Goal: Transaction & Acquisition: Book appointment/travel/reservation

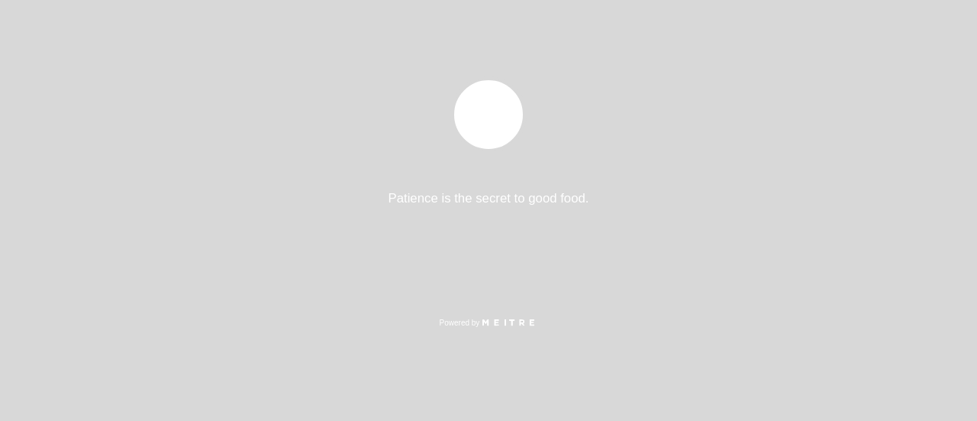
select select "es"
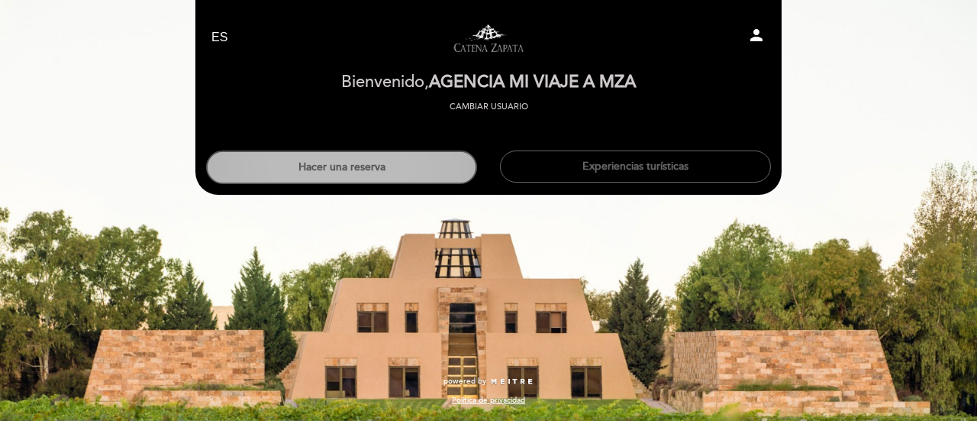
click at [414, 180] on button "Hacer una reserva" at bounding box center [341, 167] width 271 height 34
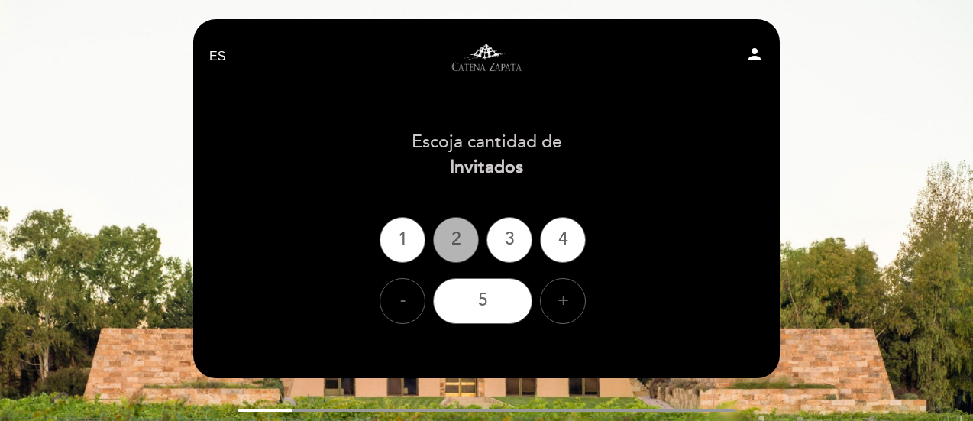
click at [451, 247] on div "2" at bounding box center [456, 240] width 46 height 46
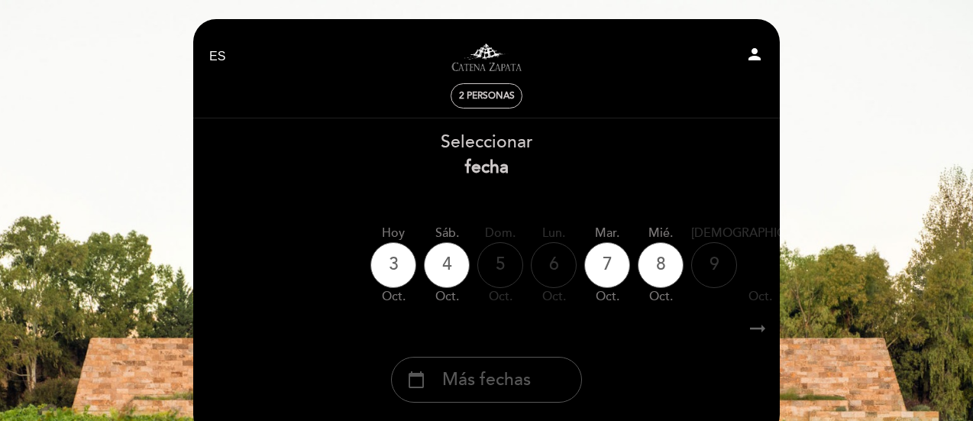
click at [494, 372] on span "Más fechas" at bounding box center [486, 379] width 89 height 25
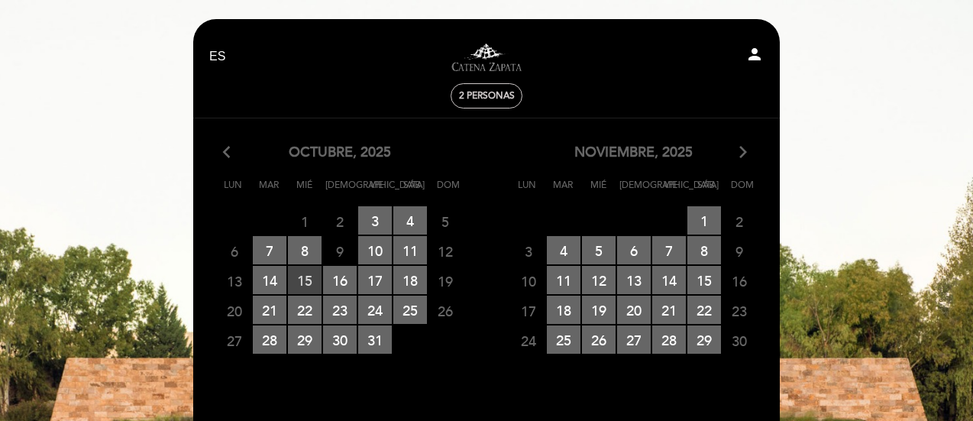
click at [307, 277] on span "15 RESERVAS DISPONIBLES" at bounding box center [305, 280] width 34 height 28
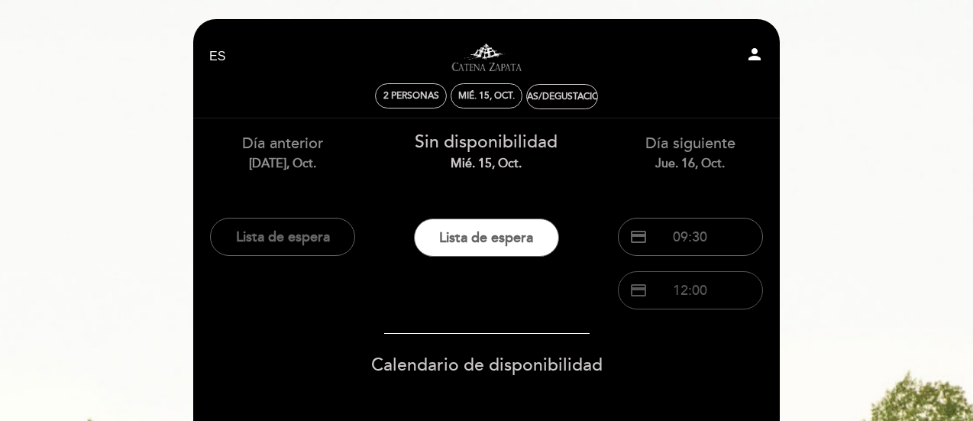
click at [660, 288] on button "credit_card 12:00" at bounding box center [690, 290] width 145 height 38
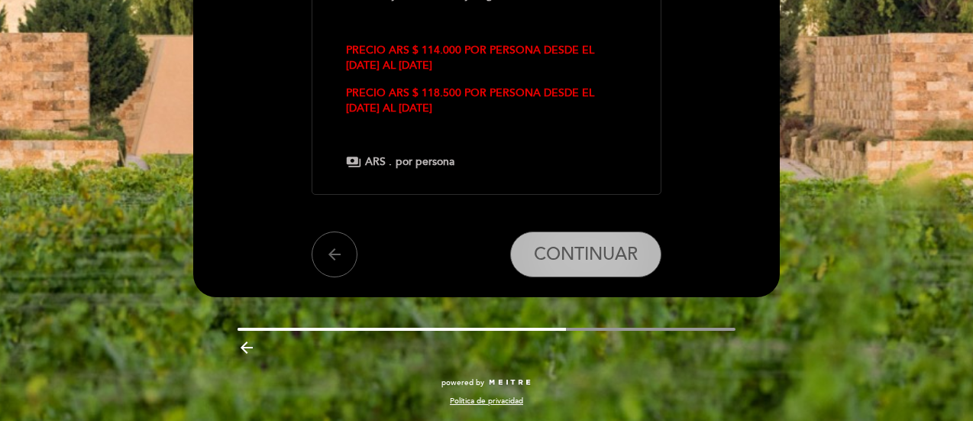
click at [556, 244] on span "CONTINUAR" at bounding box center [586, 254] width 104 height 21
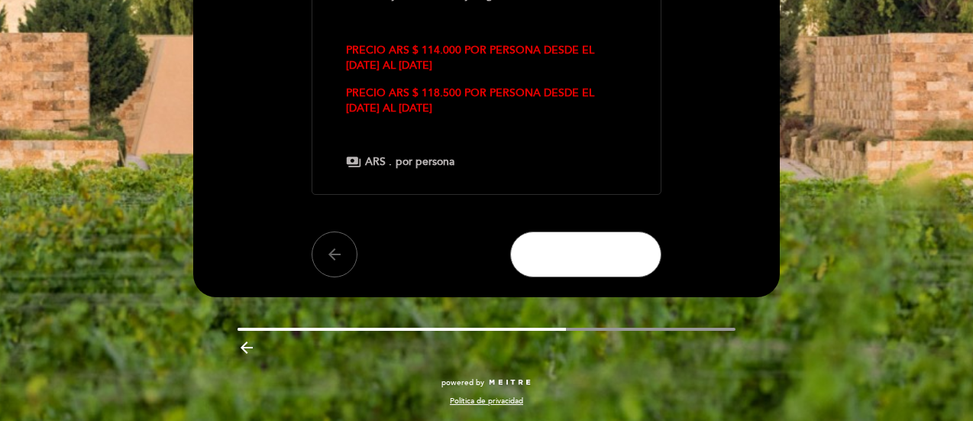
scroll to position [82, 0]
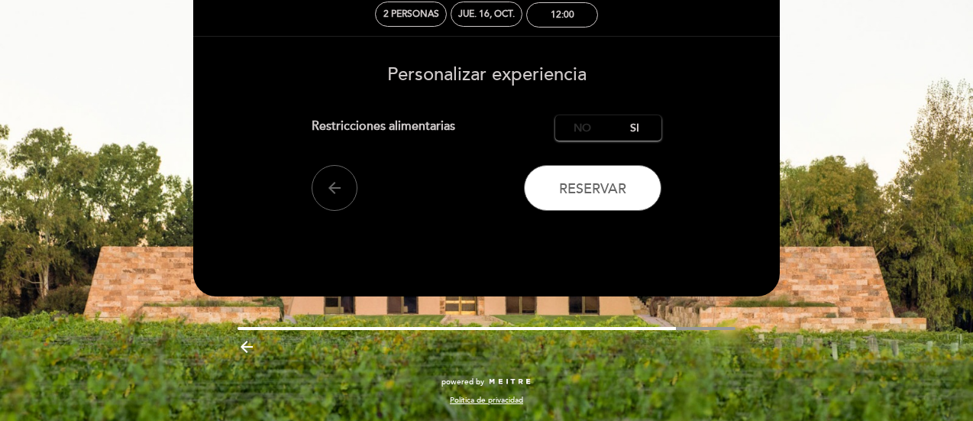
click at [565, 124] on label "No" at bounding box center [581, 127] width 53 height 25
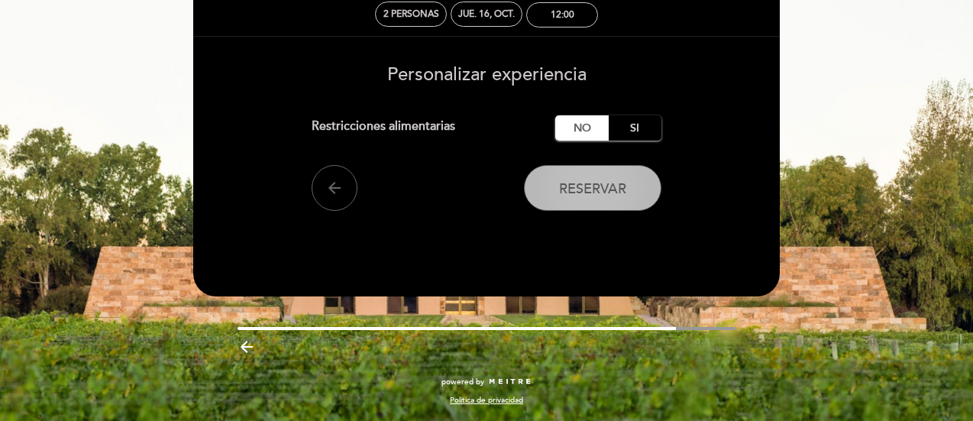
click at [587, 179] on button "Reservar" at bounding box center [592, 188] width 137 height 46
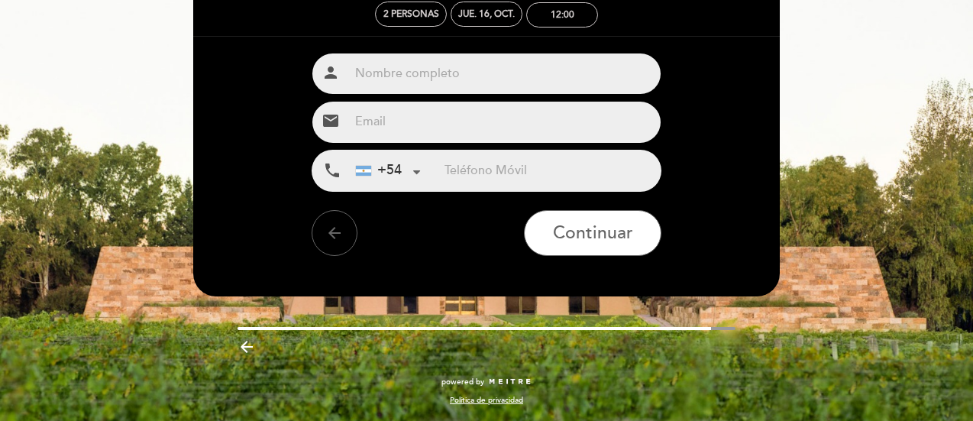
scroll to position [0, 0]
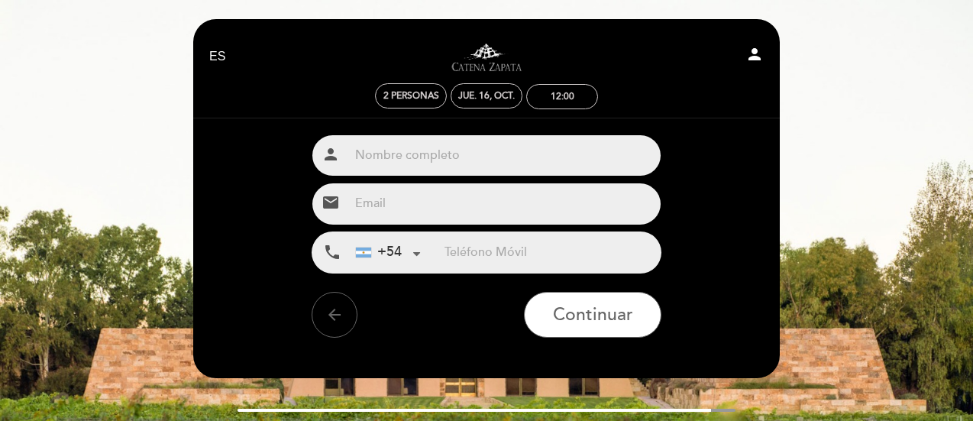
click at [512, 164] on input "text" at bounding box center [505, 155] width 312 height 40
paste input "[PERSON_NAME] x2"
type input "[PERSON_NAME] x2"
click at [502, 199] on input "email" at bounding box center [505, 203] width 312 height 40
type input "[EMAIL_ADDRESS][DOMAIN_NAME]"
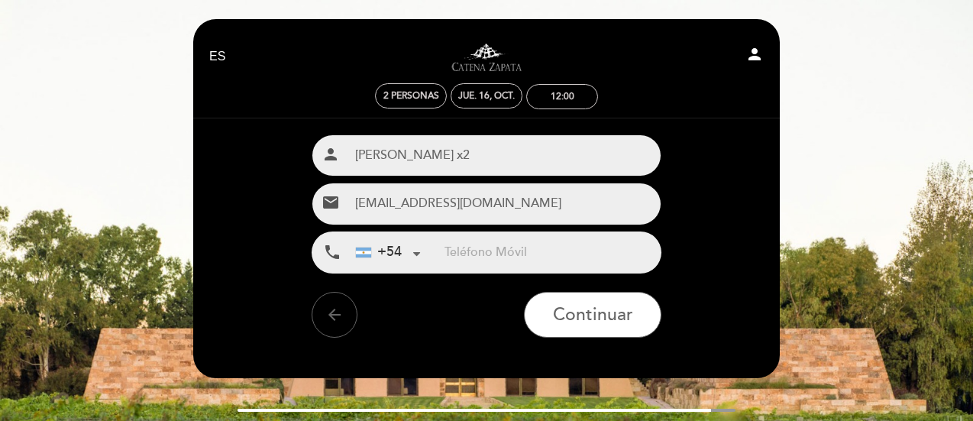
click at [492, 247] on input "tel" at bounding box center [552, 252] width 216 height 40
click at [465, 253] on input "tel" at bounding box center [552, 252] width 216 height 40
paste input "[PHONE_NUMBER]"
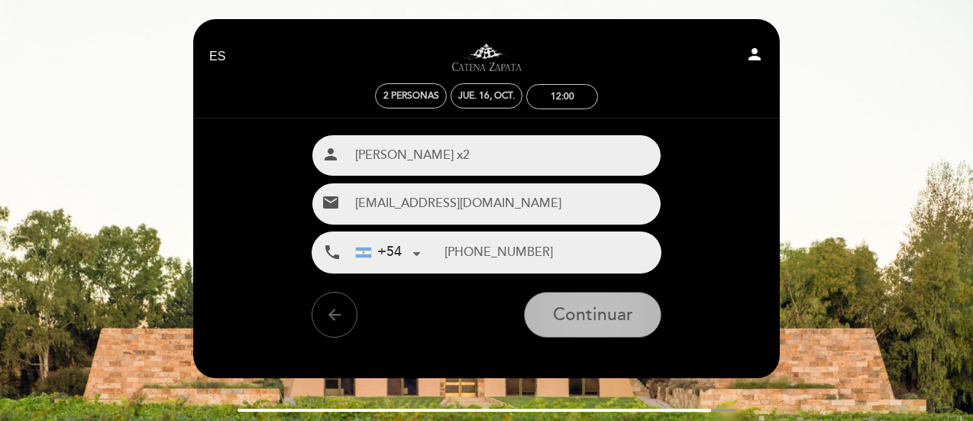
type input "[PHONE_NUMBER]"
click at [588, 310] on span "Continuar" at bounding box center [593, 315] width 80 height 21
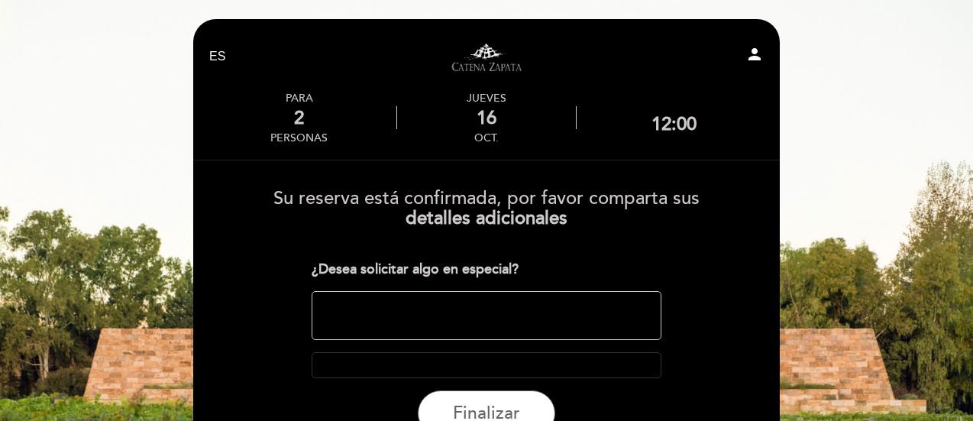
scroll to position [109, 0]
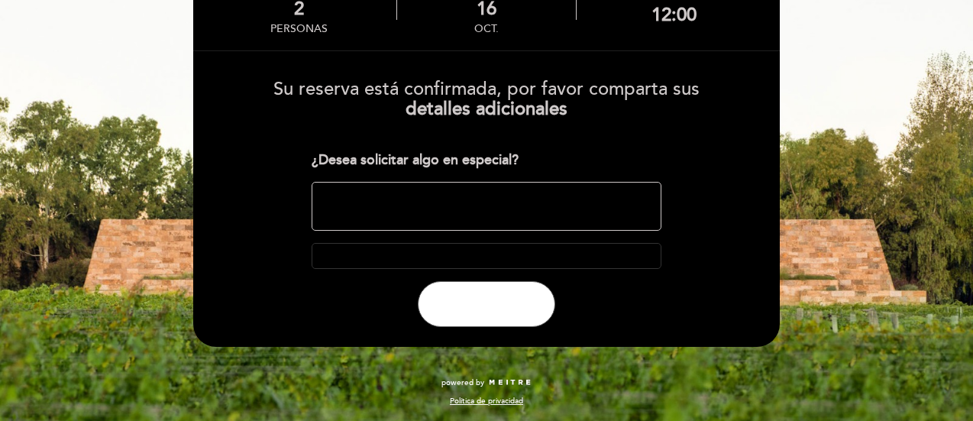
drag, startPoint x: 493, startPoint y: 296, endPoint x: 357, endPoint y: 273, distance: 137.8
click at [492, 296] on span "Finalizar" at bounding box center [486, 303] width 67 height 21
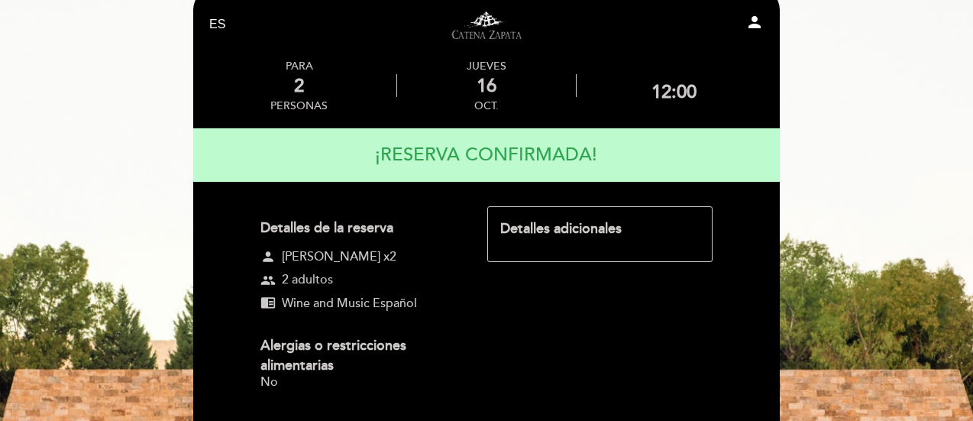
scroll to position [0, 0]
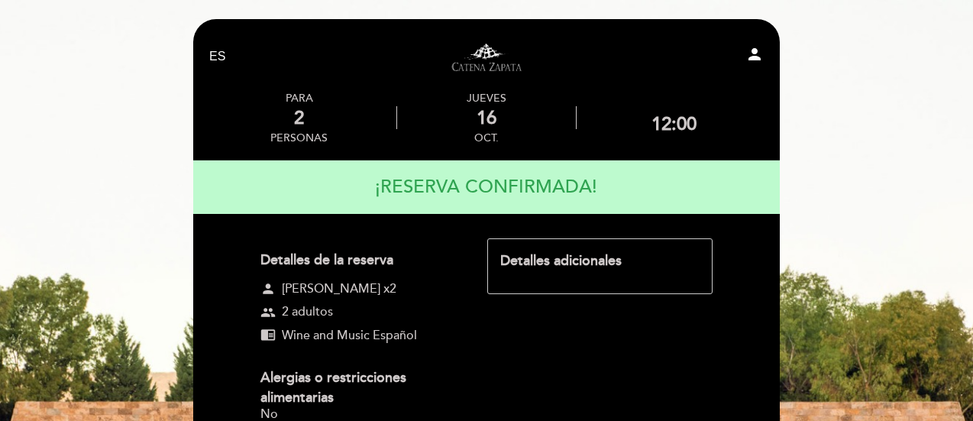
click at [754, 56] on icon "person" at bounding box center [754, 54] width 18 height 18
select select "es"
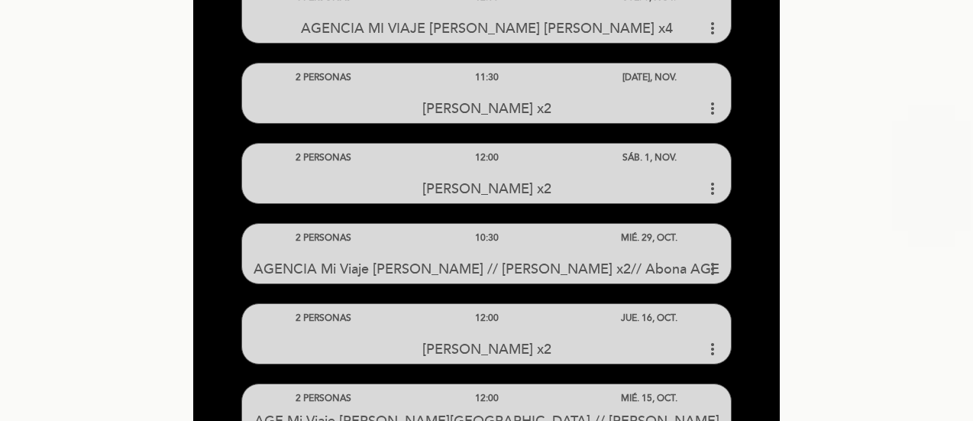
scroll to position [916, 0]
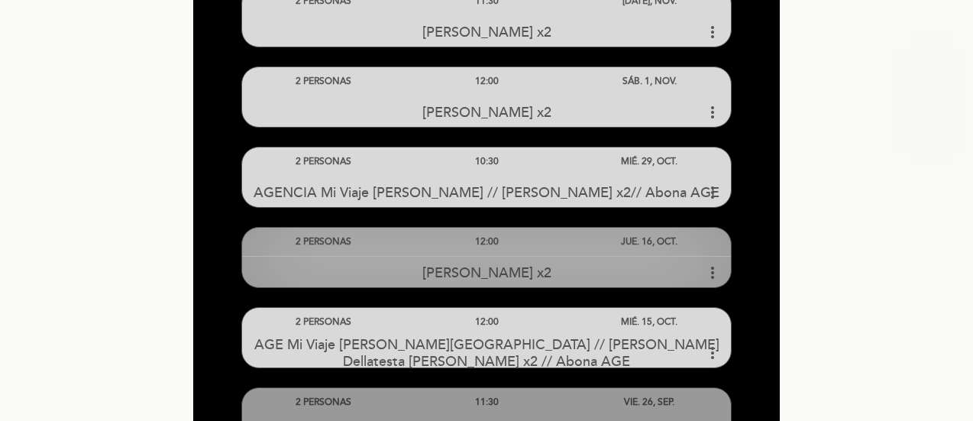
click at [509, 244] on div "12:00" at bounding box center [486, 242] width 163 height 28
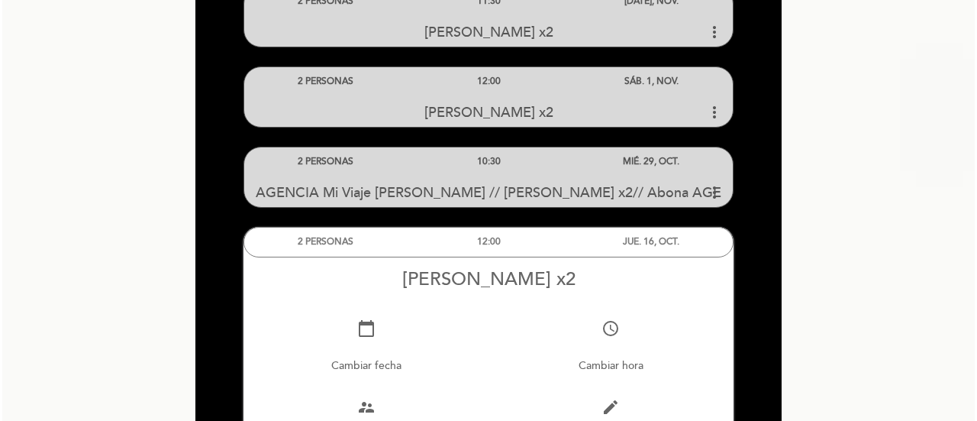
scroll to position [1069, 0]
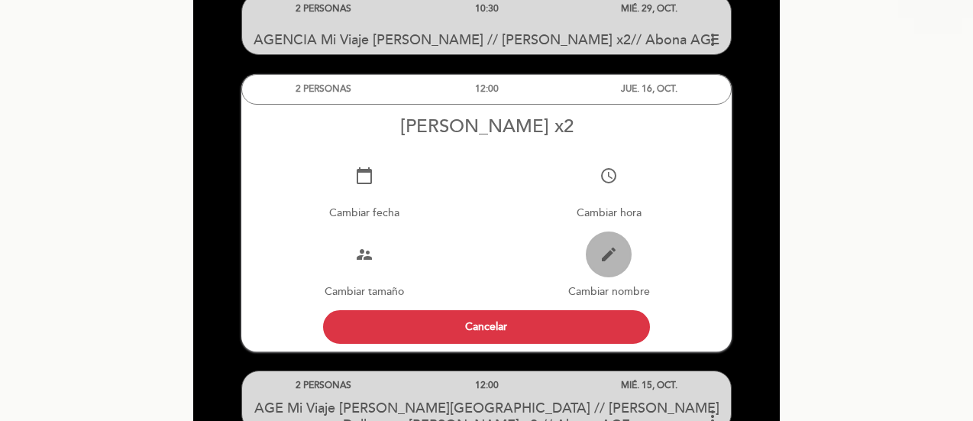
click at [607, 253] on icon "edit" at bounding box center [608, 254] width 18 height 18
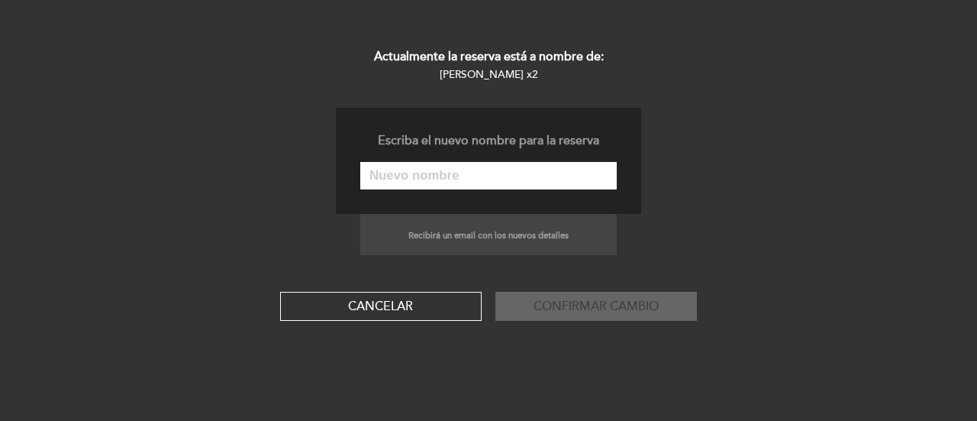
click at [497, 176] on input "text" at bounding box center [488, 175] width 257 height 27
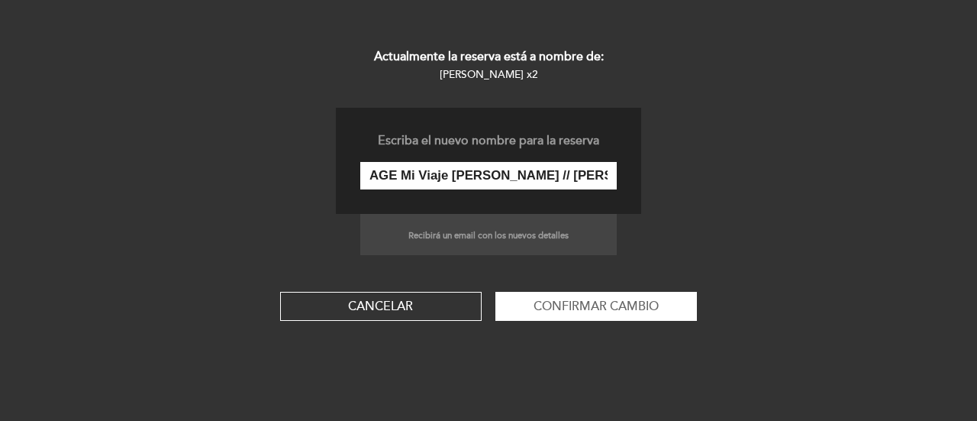
drag, startPoint x: 553, startPoint y: 166, endPoint x: 558, endPoint y: 182, distance: 16.9
click at [554, 167] on input "AGE Mi Viaje [PERSON_NAME] // [PERSON_NAME] x2// Abona AGE" at bounding box center [488, 175] width 257 height 27
paste input "[PERSON_NAME]"
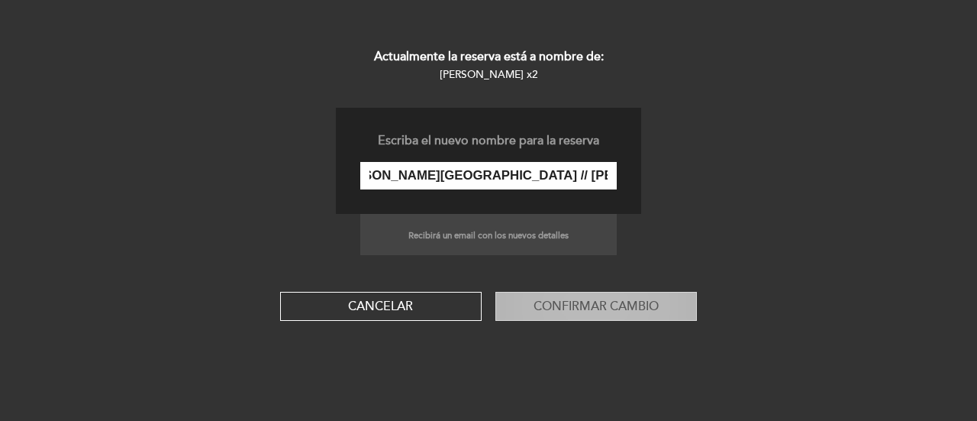
type input "AGE Mi Viaje [PERSON_NAME][GEOGRAPHIC_DATA] // [PERSON_NAME] x2 // Abona AGE"
click at [525, 305] on button "Confirmar cambio" at bounding box center [597, 306] width 202 height 29
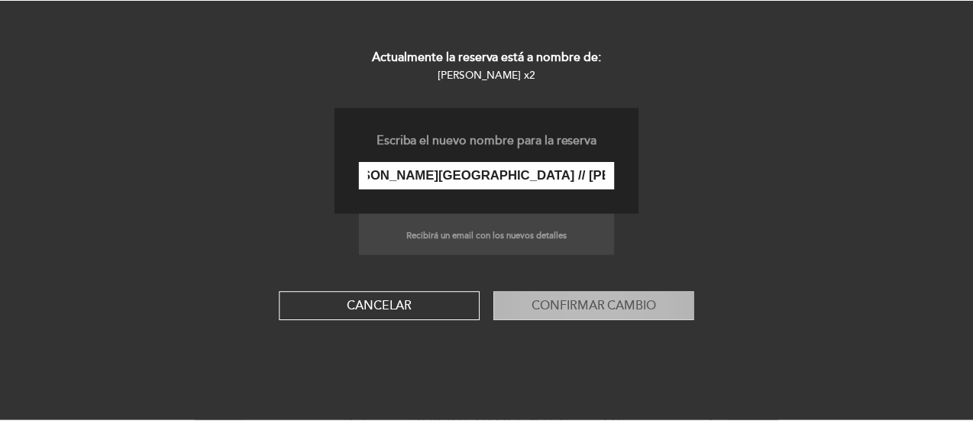
scroll to position [0, 0]
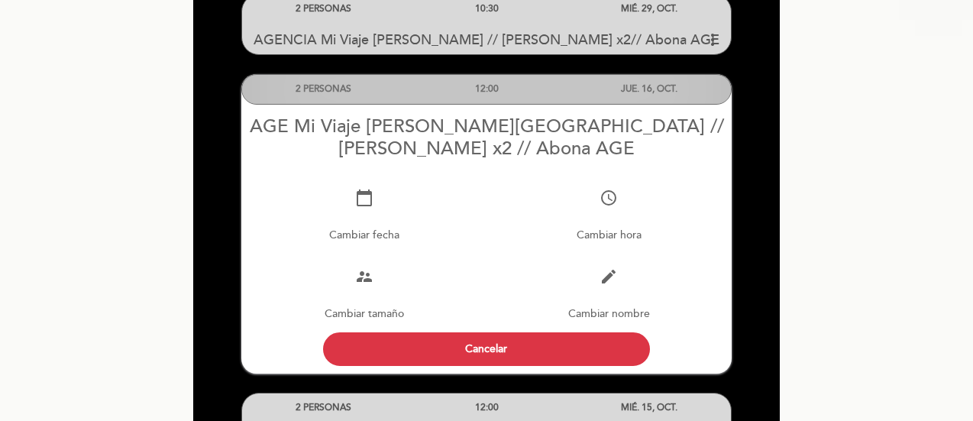
click at [406, 88] on div "12:00" at bounding box center [486, 89] width 163 height 28
